Goal: Task Accomplishment & Management: Manage account settings

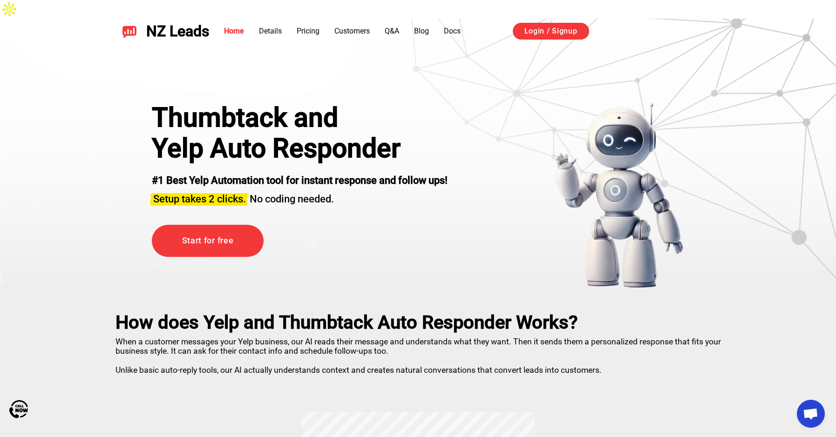
click at [537, 30] on link "Login / Signup" at bounding box center [550, 31] width 76 height 17
click at [515, 39] on div "Login / Signup" at bounding box center [616, 31] width 209 height 18
click at [522, 32] on link "Login / Signup" at bounding box center [550, 31] width 76 height 17
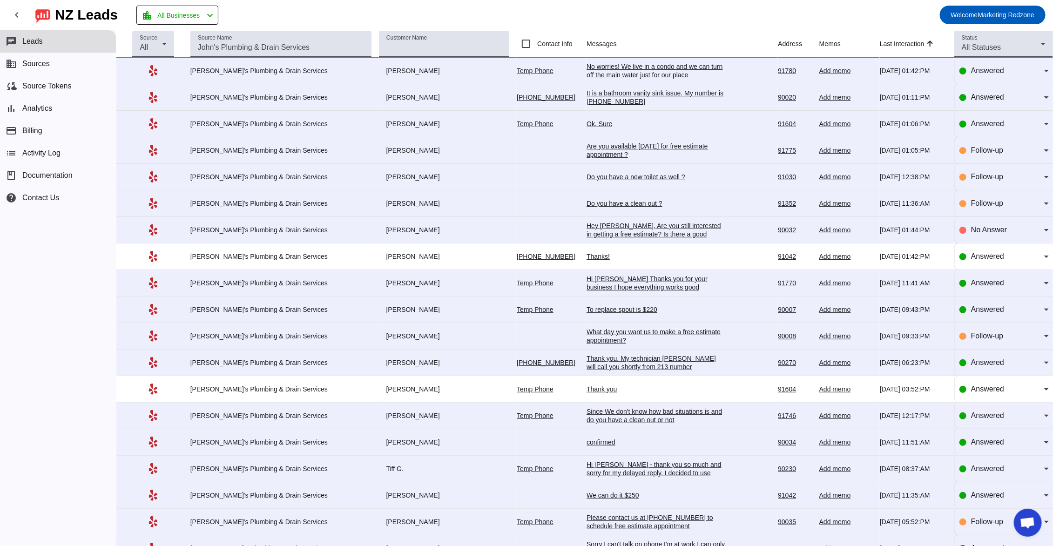
click at [64, 356] on div "chat Leads business Sources cloud_sync Source Tokens bar_chart Analytics paymen…" at bounding box center [58, 288] width 116 height 516
click at [262, 36] on div "Source Name" at bounding box center [281, 44] width 166 height 26
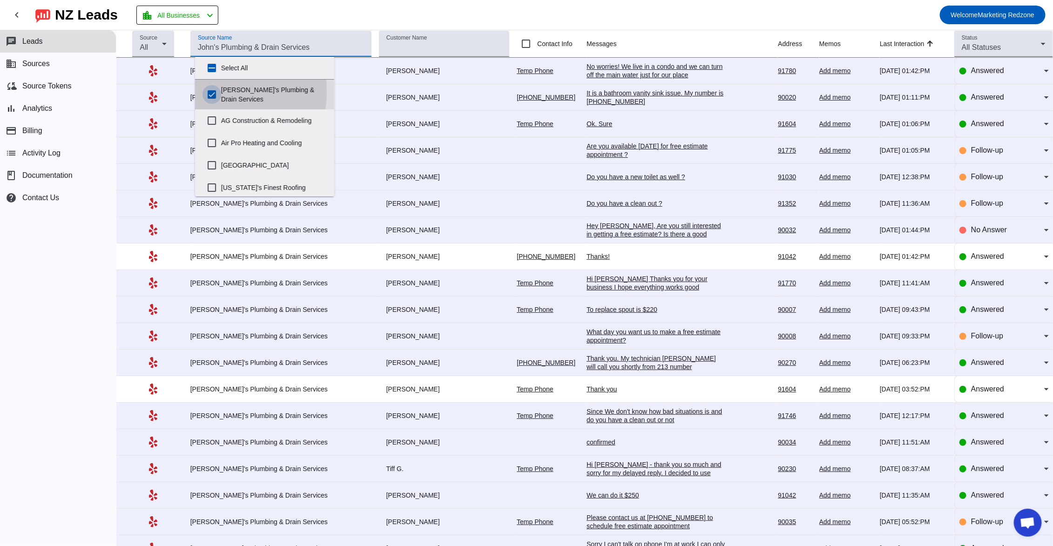
click at [215, 93] on input "John's Plumbing & Drain Services" at bounding box center [211, 94] width 19 height 19
checkbox input "false"
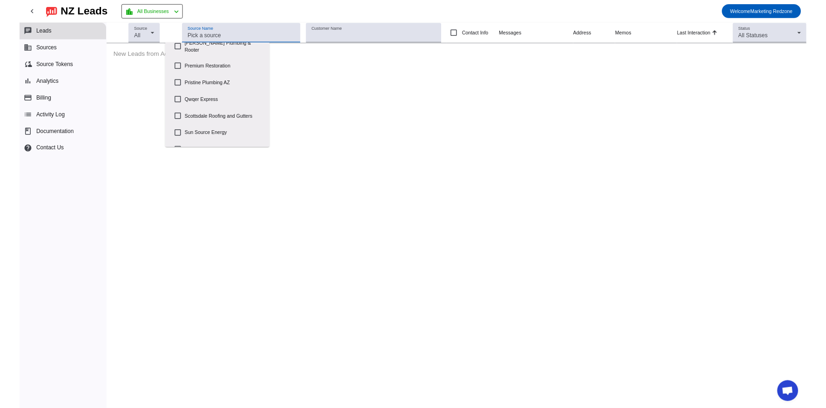
scroll to position [445, 0]
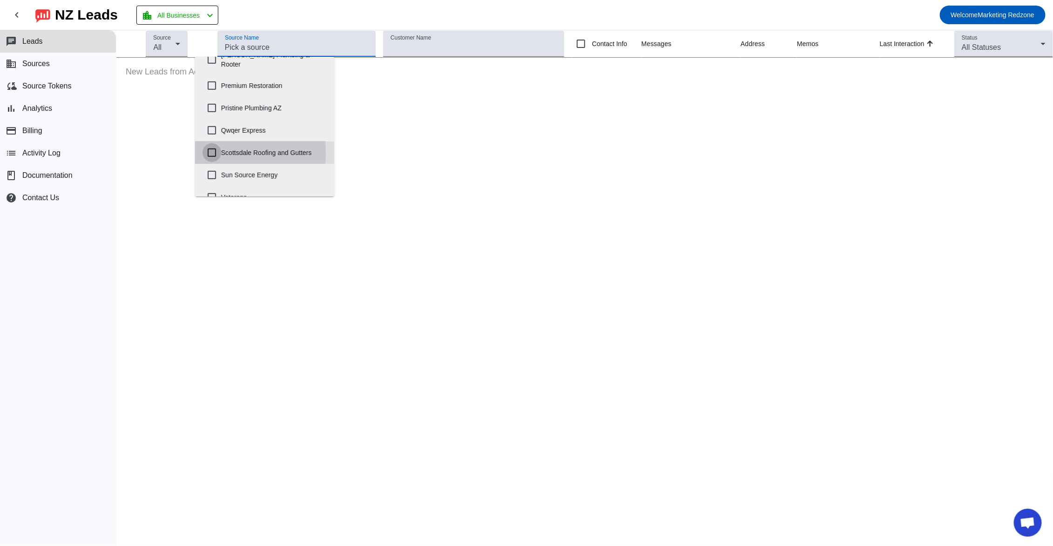
click at [211, 153] on input "Scottsdale Roofing and Gutters" at bounding box center [211, 152] width 19 height 19
checkbox input "true"
click at [687, 22] on mat-toolbar-row "chevron_left NZ Leads location_city All Businesses chevron_left Welcome Marketi…" at bounding box center [526, 15] width 1053 height 30
